Goal: Task Accomplishment & Management: Use online tool/utility

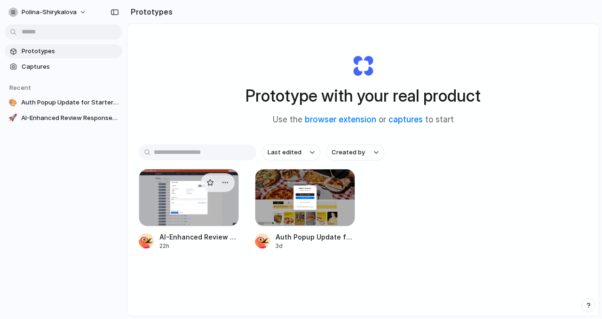
click at [186, 192] on div at bounding box center [189, 197] width 100 height 57
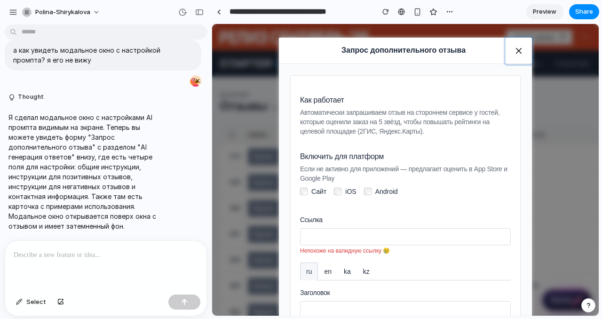
click at [516, 51] on button "button" at bounding box center [519, 51] width 26 height 26
click at [541, 9] on span "Preview" at bounding box center [545, 11] width 24 height 9
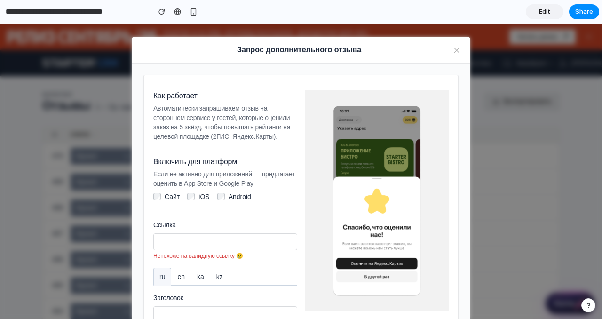
click at [41, 215] on div "Запрос дополнительного отзыва Как работает Автоматически запрашиваем отзыв на с…" at bounding box center [301, 171] width 602 height 295
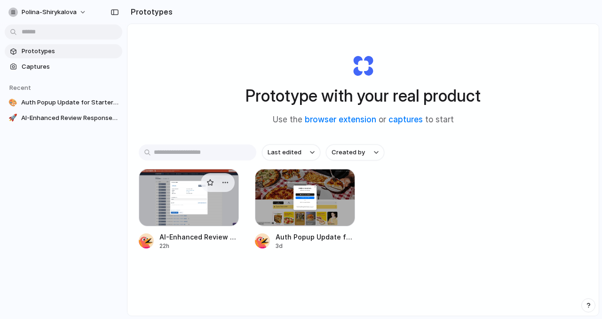
click at [183, 191] on div at bounding box center [189, 197] width 100 height 57
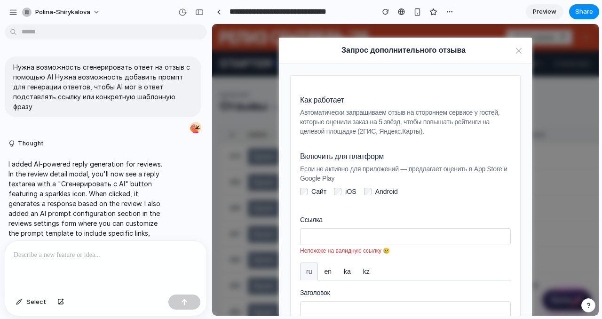
scroll to position [776, 0]
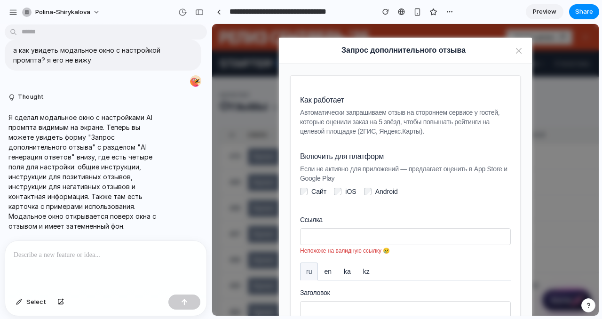
click at [91, 256] on p at bounding box center [106, 254] width 184 height 11
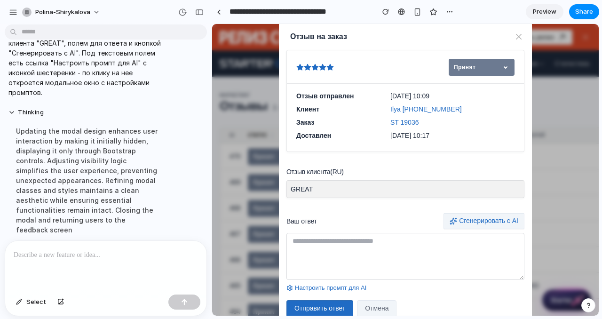
scroll to position [15, 0]
